Goal: Task Accomplishment & Management: Use online tool/utility

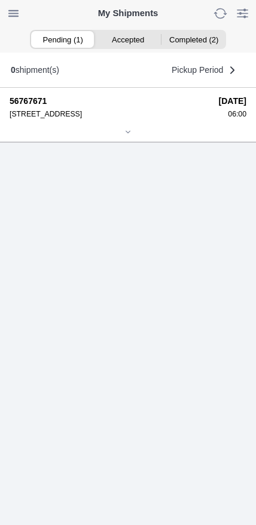
click at [127, 136] on icon at bounding box center [127, 131] width 7 height 7
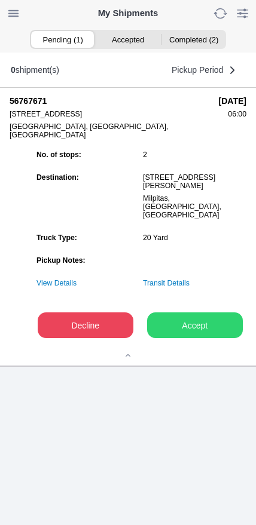
click at [0, 0] on slot "Accept" at bounding box center [0, 0] width 0 height 0
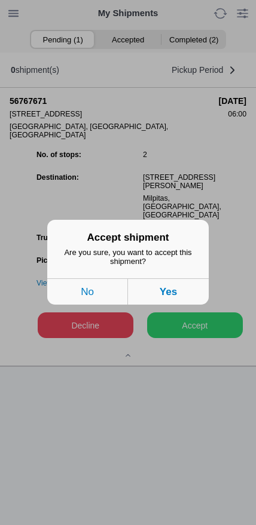
click at [187, 294] on button "Yes" at bounding box center [168, 292] width 81 height 26
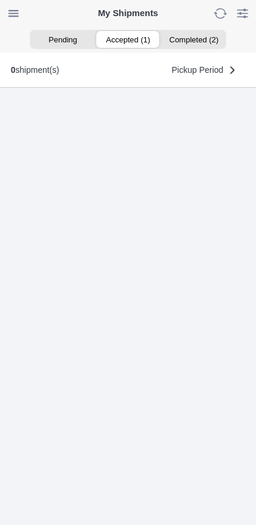
click at [125, 36] on ion-segment-button "Accepted (1)" at bounding box center [127, 39] width 65 height 17
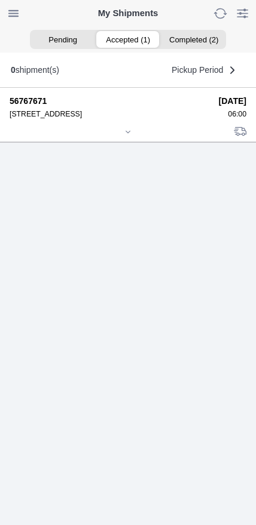
click at [124, 136] on icon at bounding box center [127, 131] width 7 height 7
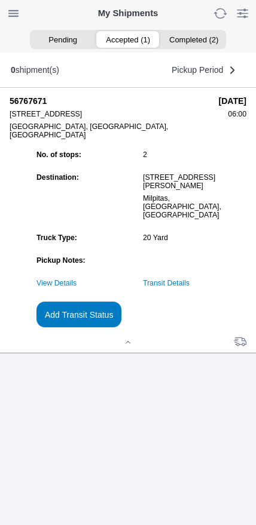
click at [0, 0] on slot "Add Transit Status" at bounding box center [0, 0] width 0 height 0
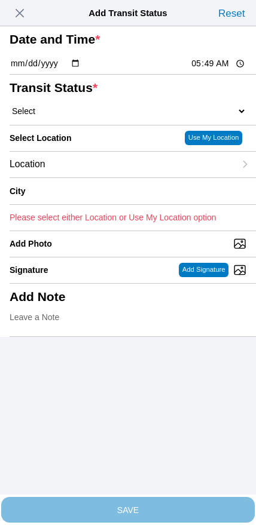
click at [214, 70] on input "05:49" at bounding box center [218, 63] width 56 height 13
type input "06:00"
click at [70, 116] on select "Select Arrive at Drop Off Arrive at Pickup Break Start Break Stop Depart Drop O…" at bounding box center [128, 111] width 236 height 11
select select "ARVPULOC"
click at [85, 177] on div "Location" at bounding box center [122, 165] width 225 height 26
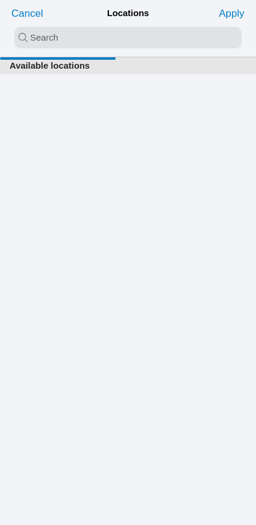
click at [123, 36] on input "search text" at bounding box center [127, 37] width 227 height 21
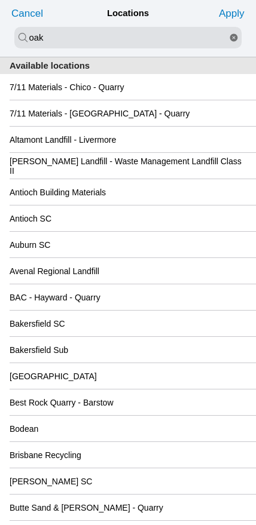
type input "oak"
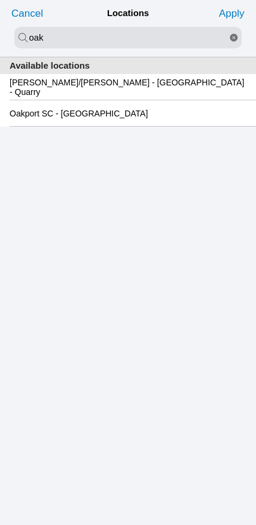
click at [0, 0] on slot "Oakport SC - [GEOGRAPHIC_DATA]" at bounding box center [0, 0] width 0 height 0
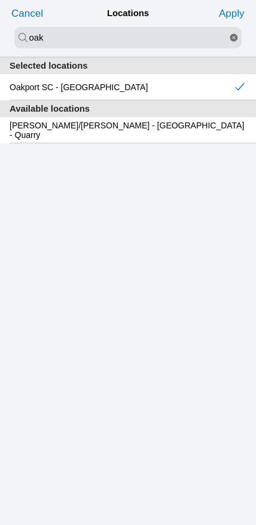
click at [0, 0] on slot "Apply" at bounding box center [0, 0] width 0 height 0
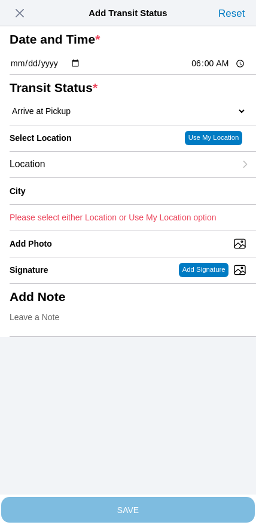
type input "[GEOGRAPHIC_DATA]"
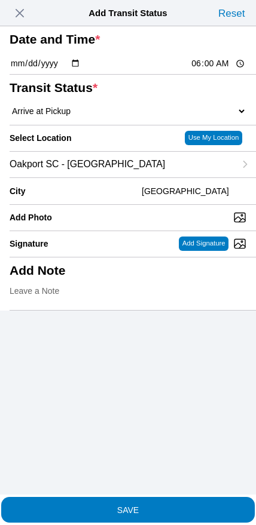
click at [0, 0] on slot "SAVE" at bounding box center [0, 0] width 0 height 0
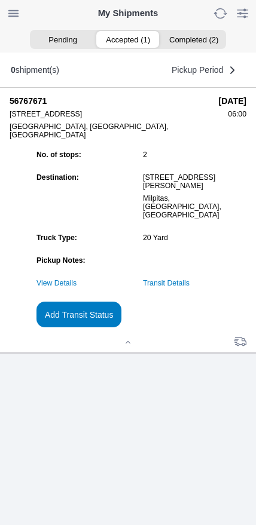
click at [189, 287] on link "Transit Details" at bounding box center [166, 283] width 47 height 8
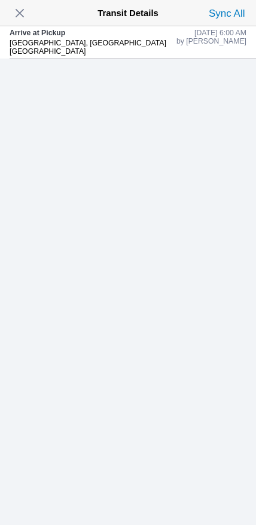
click at [22, 5] on span "button" at bounding box center [19, 13] width 17 height 17
